Goal: Use online tool/utility: Utilize a website feature to perform a specific function

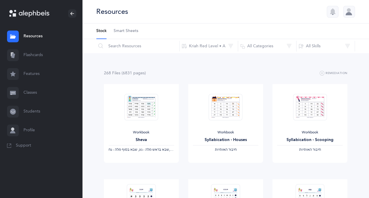
click at [15, 54] on icon at bounding box center [13, 55] width 6 height 6
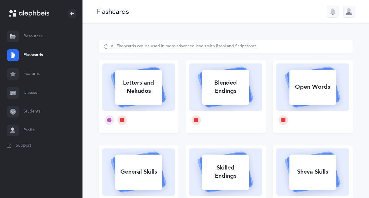
click at [107, 118] on icon at bounding box center [109, 120] width 5 height 5
select select
select select "single"
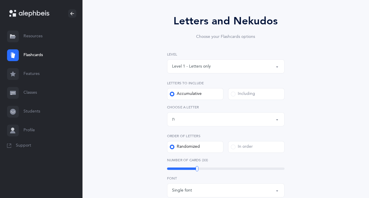
scroll to position [43, 0]
drag, startPoint x: 167, startPoint y: 91, endPoint x: 131, endPoint y: 125, distance: 50.0
click at [131, 125] on div "Letters and Nekudos Choose your Flashcards options Level 1 - Letters only Level…" at bounding box center [226, 171] width 254 height 350
click at [281, 121] on button "Letters up until: ת" at bounding box center [225, 119] width 117 height 14
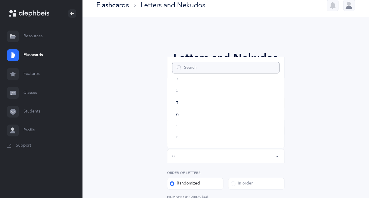
scroll to position [49, 0]
click at [201, 123] on link "ז" at bounding box center [225, 122] width 107 height 12
select select "7"
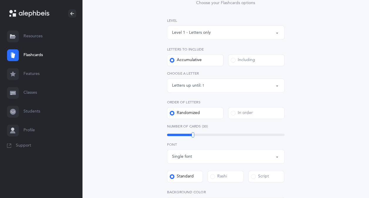
scroll to position [77, 0]
drag, startPoint x: 191, startPoint y: 134, endPoint x: 196, endPoint y: 132, distance: 4.8
click at [196, 132] on div at bounding box center [196, 133] width 3 height 5
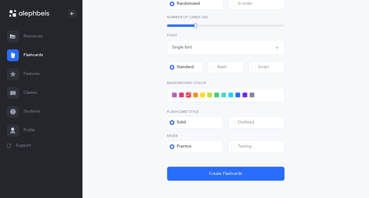
scroll to position [186, 0]
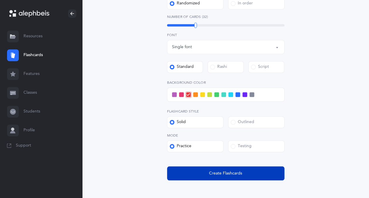
click at [195, 171] on button "Create Flashcards" at bounding box center [225, 173] width 117 height 14
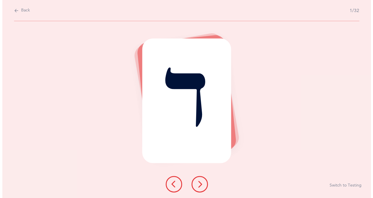
scroll to position [0, 0]
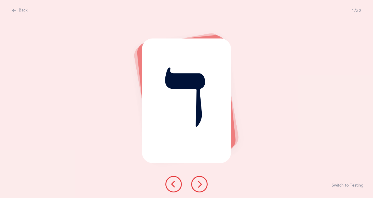
click at [198, 186] on icon at bounding box center [199, 183] width 7 height 7
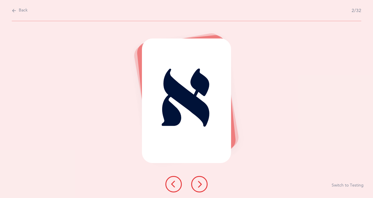
click at [198, 186] on icon at bounding box center [199, 183] width 7 height 7
